Goal: Navigation & Orientation: Find specific page/section

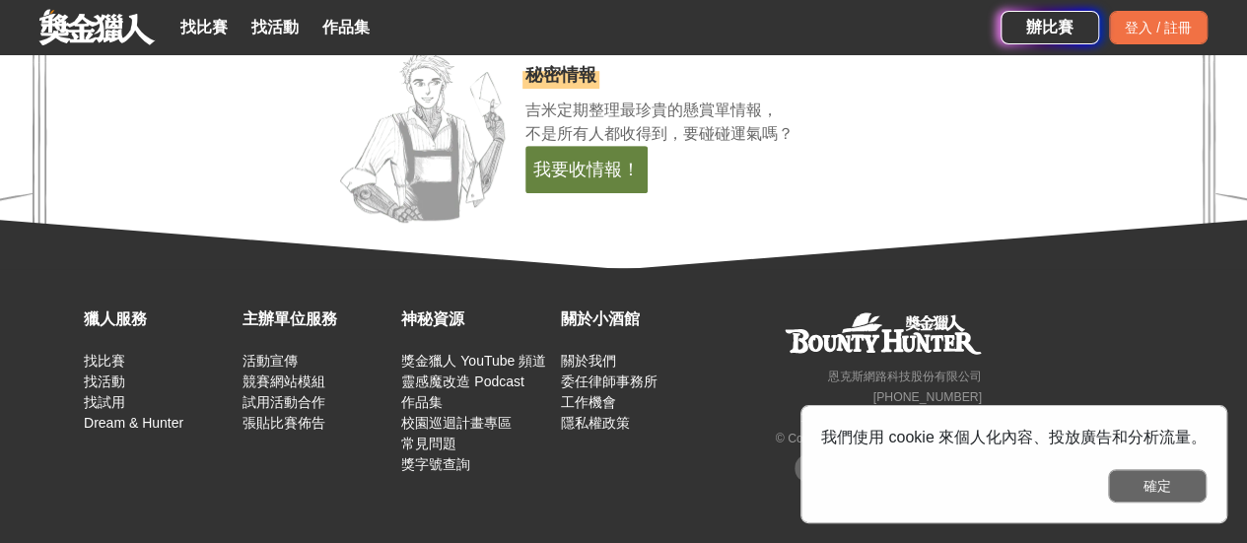
click at [1133, 480] on button "確定" at bounding box center [1157, 486] width 99 height 34
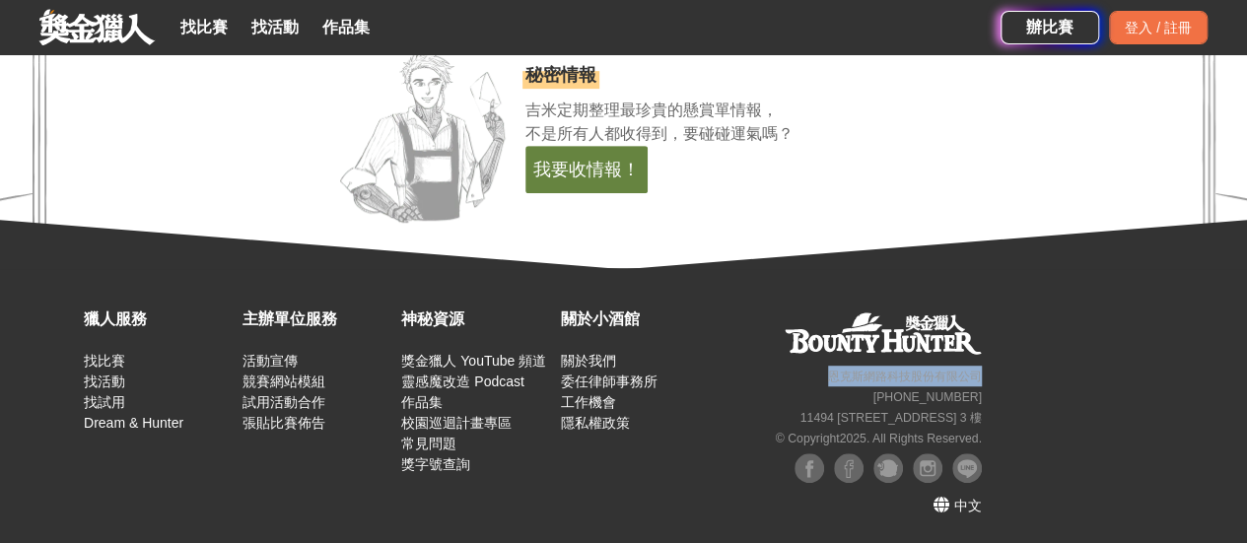
drag, startPoint x: 813, startPoint y: 377, endPoint x: 980, endPoint y: 377, distance: 166.6
click at [980, 377] on div "恩克斯網路科技股份有限公司 +886 2 7730 7613 11494 台北市內湖區民權東路六段 11 巷 37 號 3 樓 © Copyright 202…" at bounding box center [851, 378] width 272 height 141
copy small "恩克斯網路科技股份有限公司"
click at [1032, 362] on div "獵人服務 找比賽 找活動 找試用 Dream & Hunter 主辦單位服務 活動宣傳 競賽網站模組 試用活動合作 張貼比賽佈告 神秘資源 獎金獵人 YouT…" at bounding box center [623, 406] width 1247 height 276
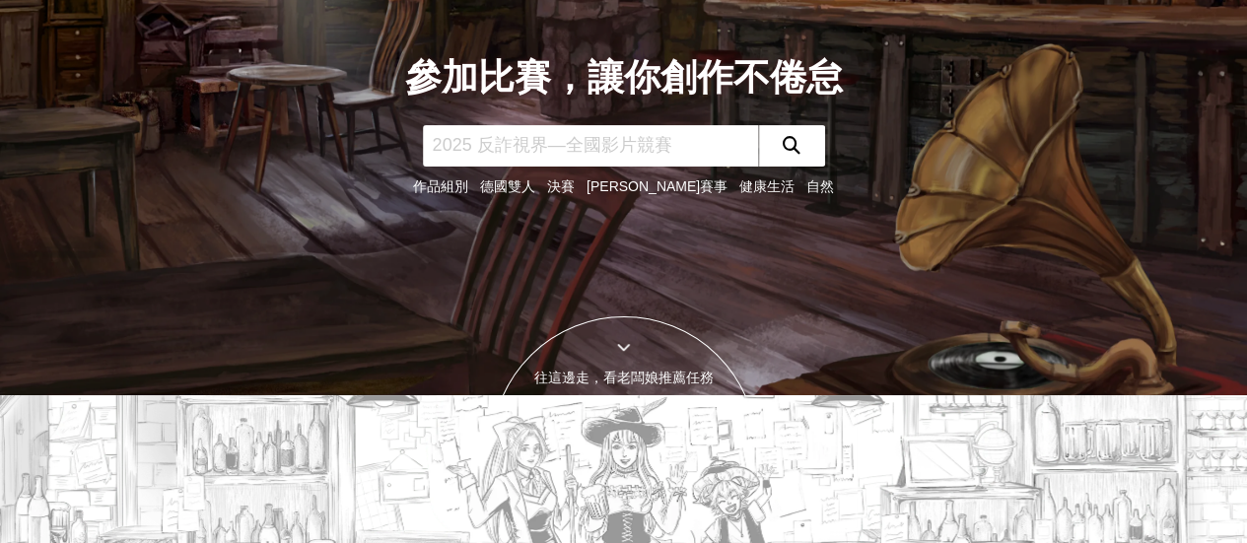
scroll to position [26, 0]
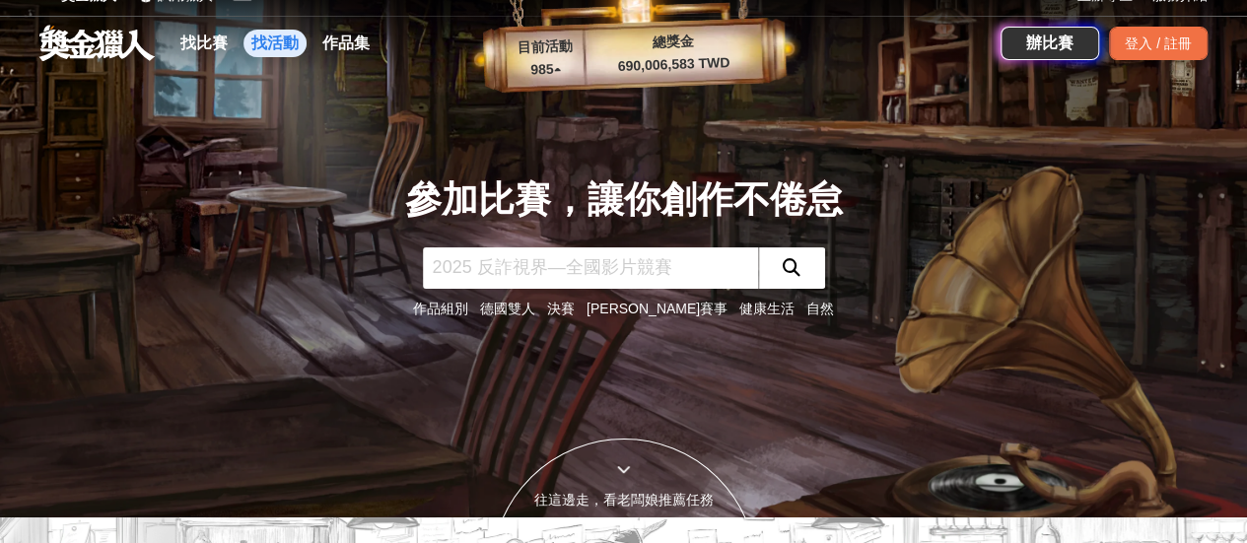
click at [272, 39] on link "找活動" at bounding box center [274, 44] width 63 height 28
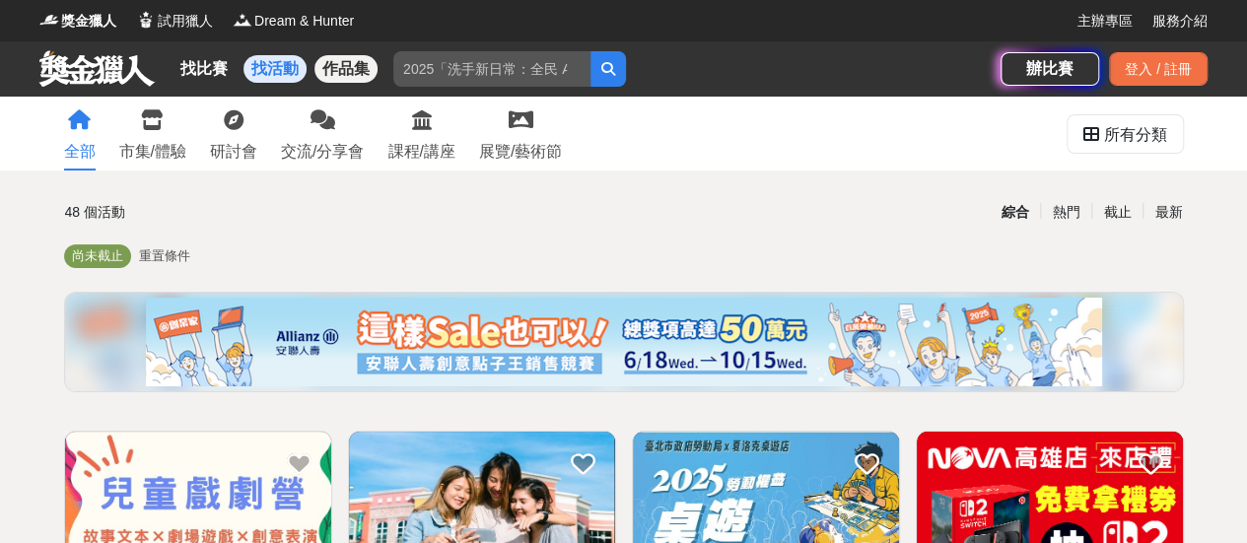
click at [371, 68] on link "作品集" at bounding box center [345, 69] width 63 height 28
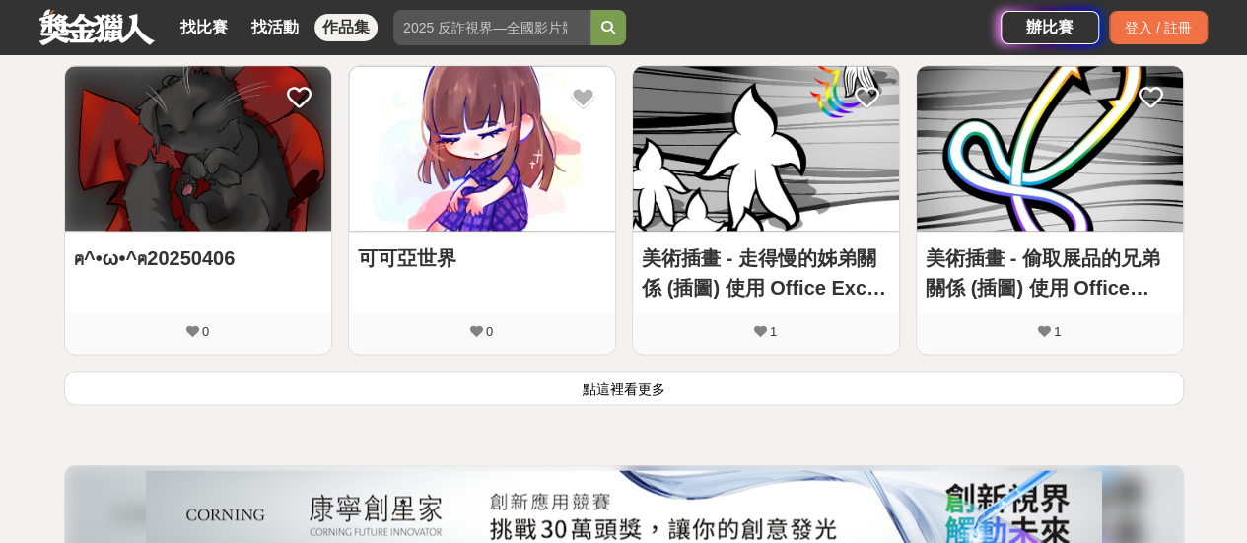
scroll to position [1281, 0]
